Goal: Find specific page/section: Find specific page/section

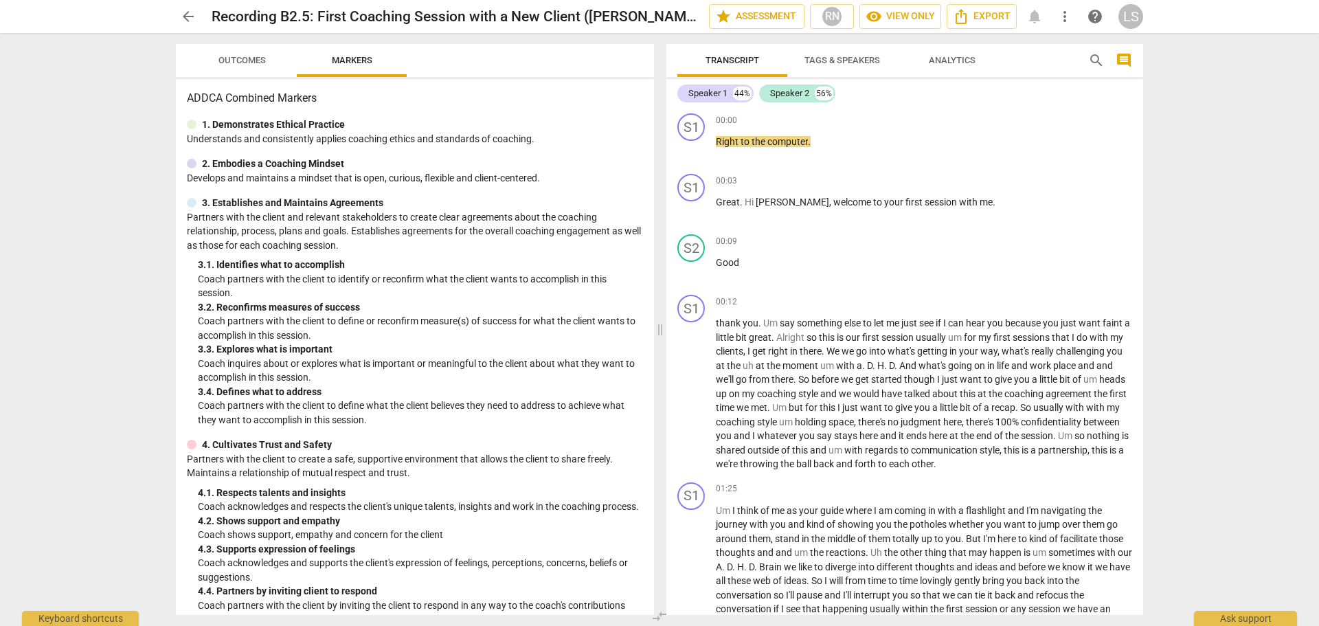
click at [1135, 19] on div "LS" at bounding box center [1131, 16] width 25 height 25
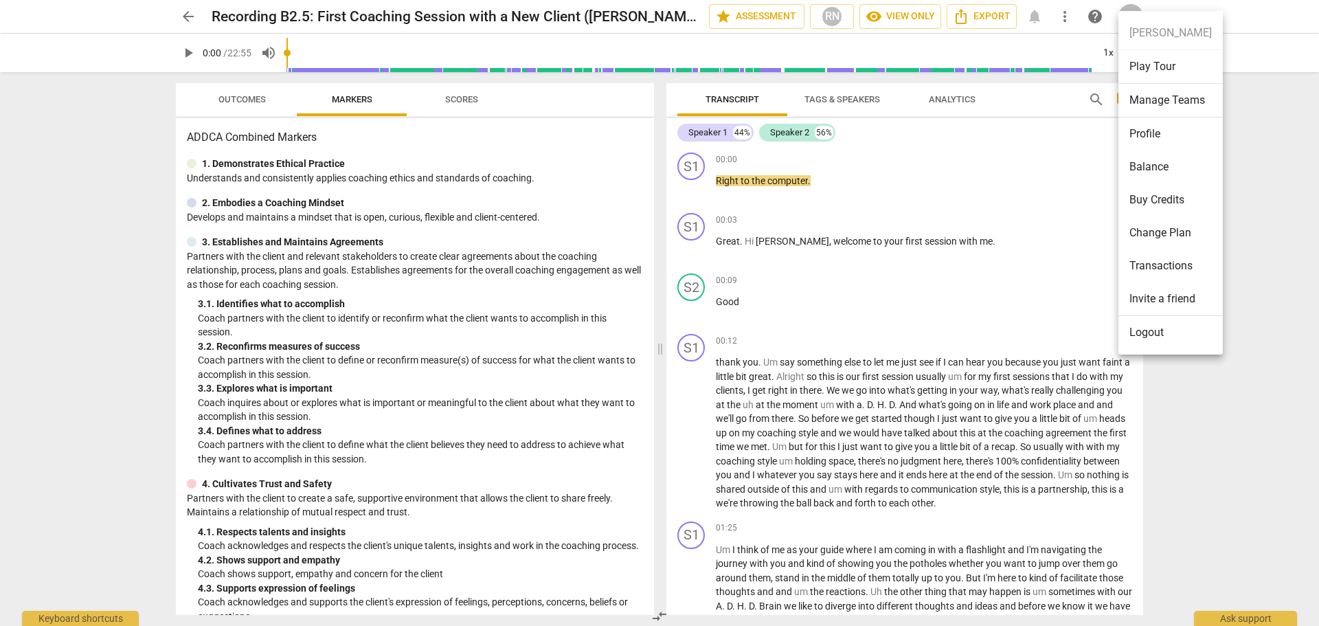
click at [190, 19] on div at bounding box center [659, 313] width 1319 height 626
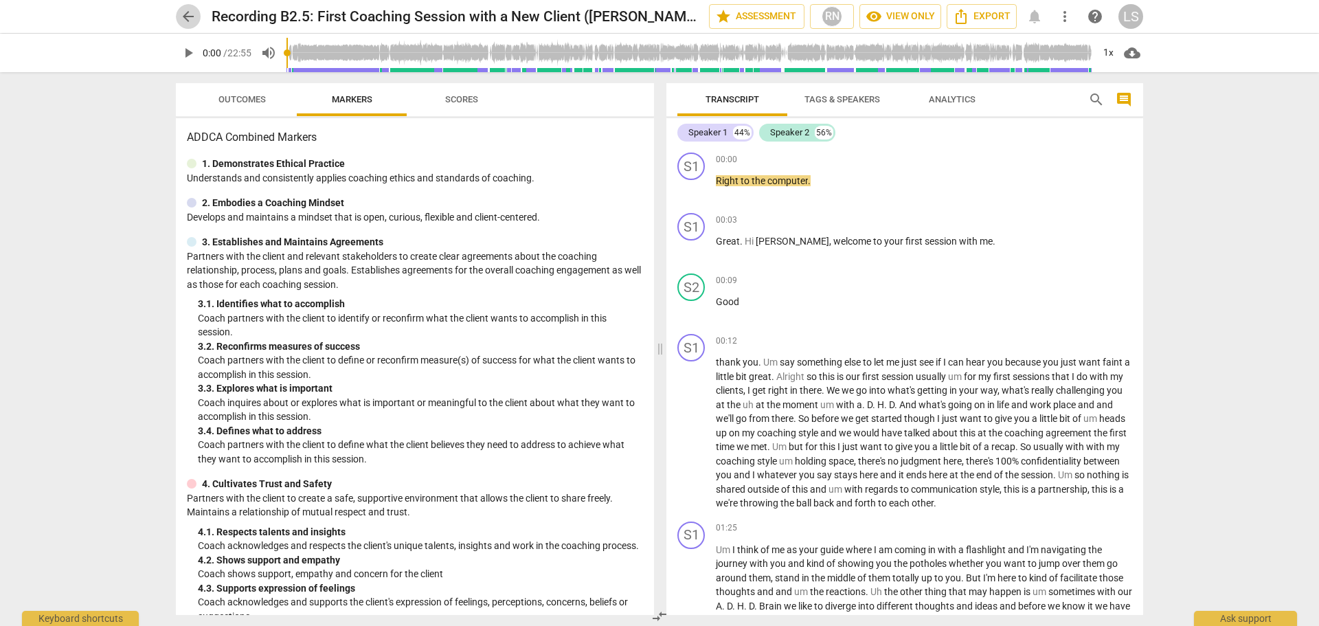
click at [190, 19] on span "arrow_back" at bounding box center [188, 16] width 16 height 16
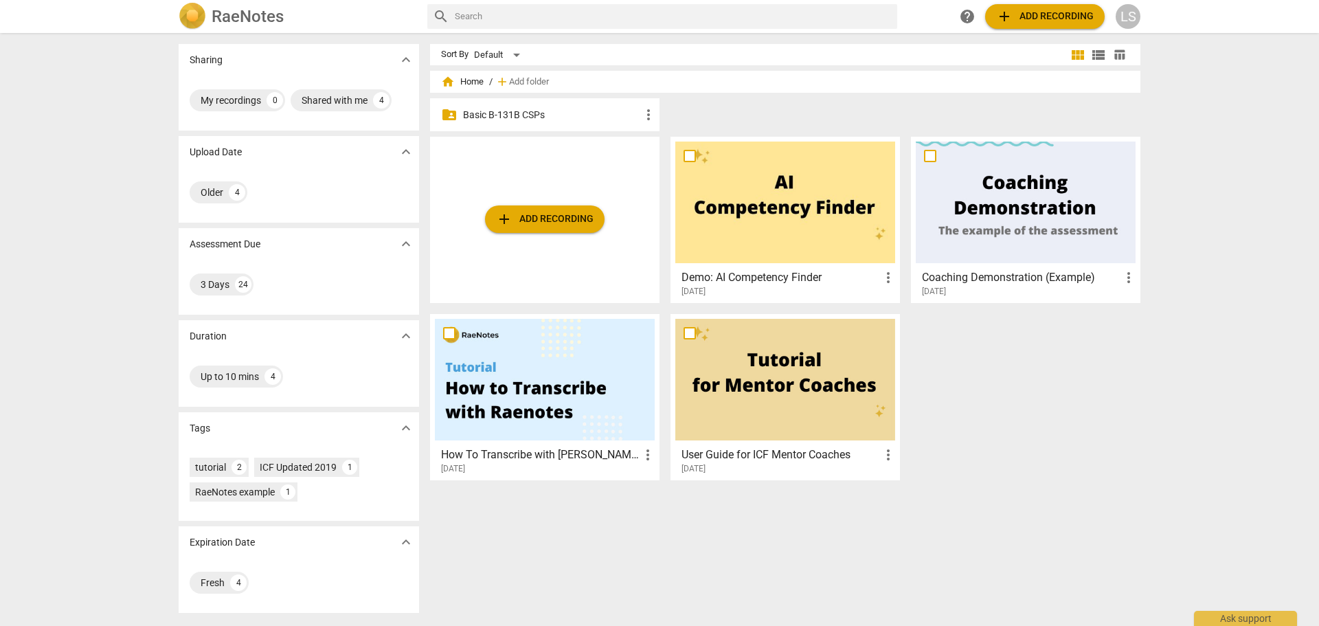
click at [514, 120] on p "Basic B-131B CSPs" at bounding box center [551, 115] width 177 height 14
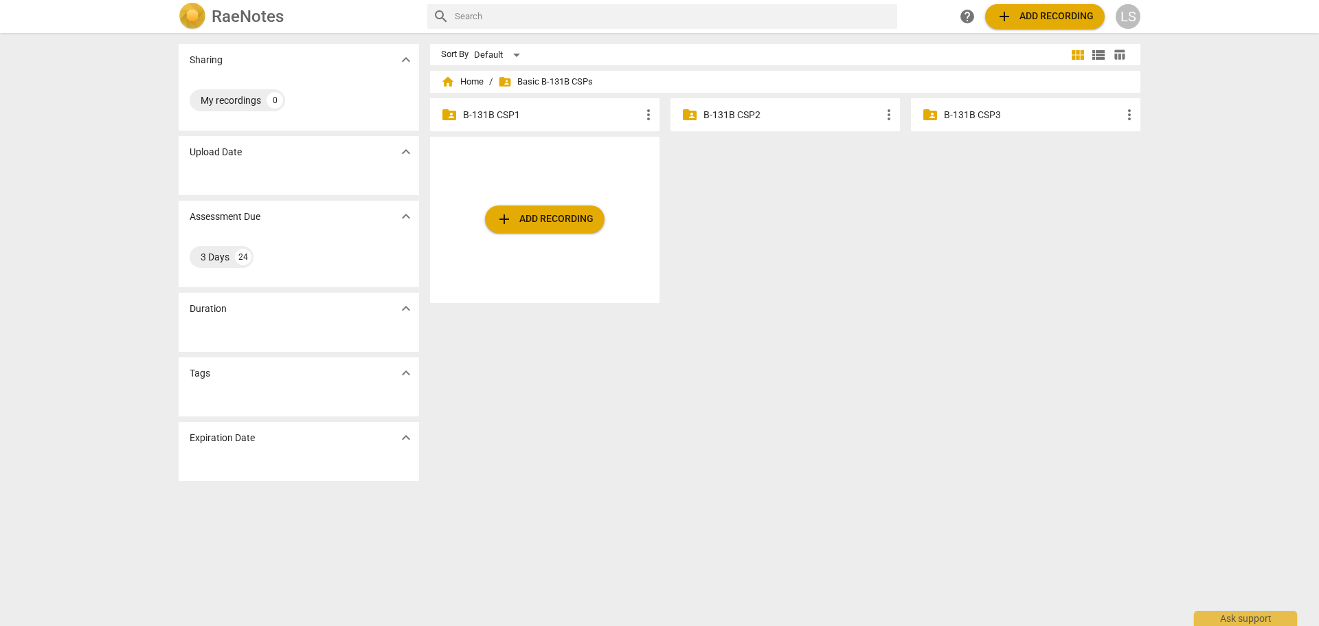
click at [514, 120] on p "B-131B CSP1" at bounding box center [551, 115] width 177 height 14
